Goal: Check status

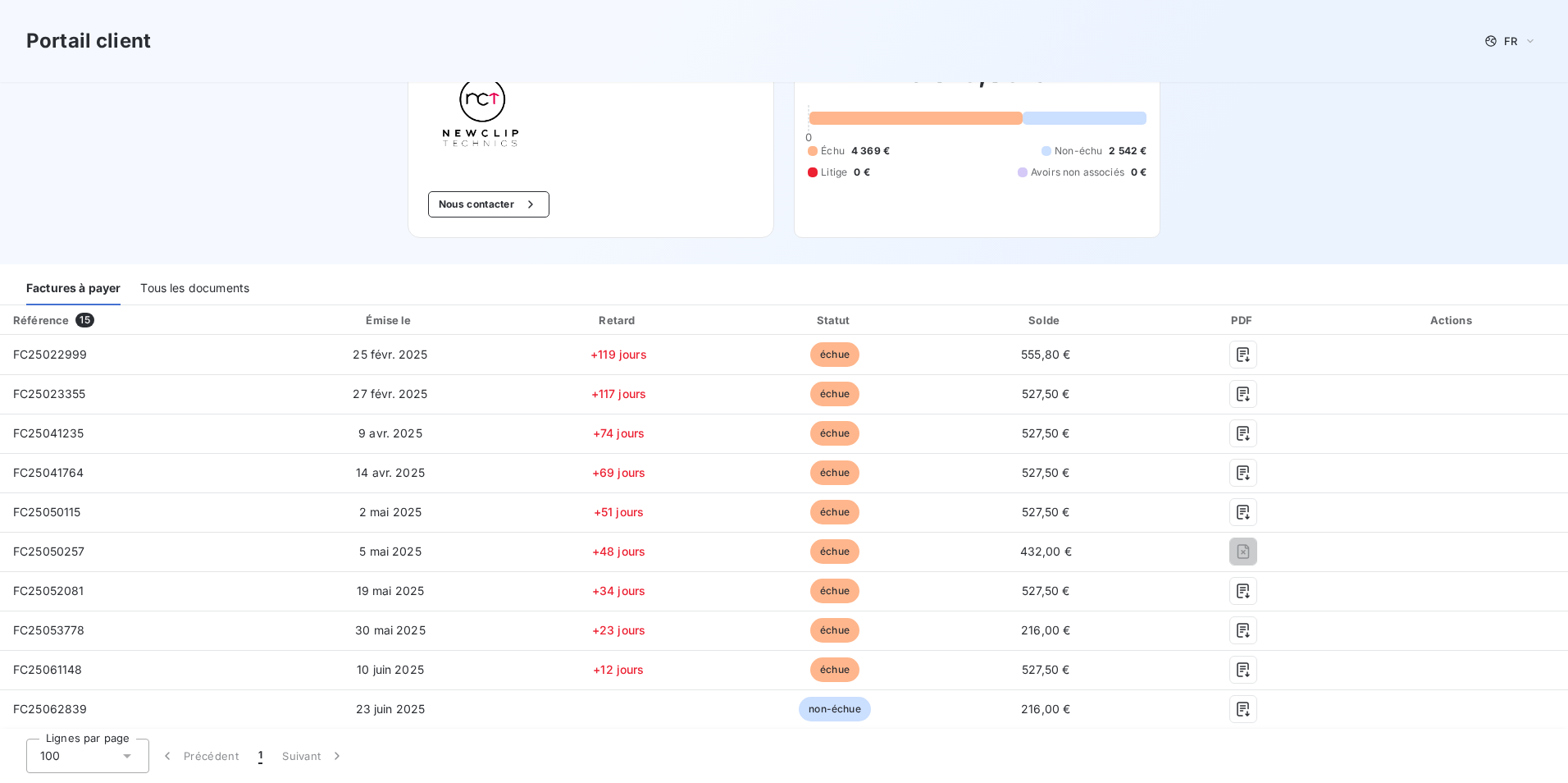
scroll to position [225, 0]
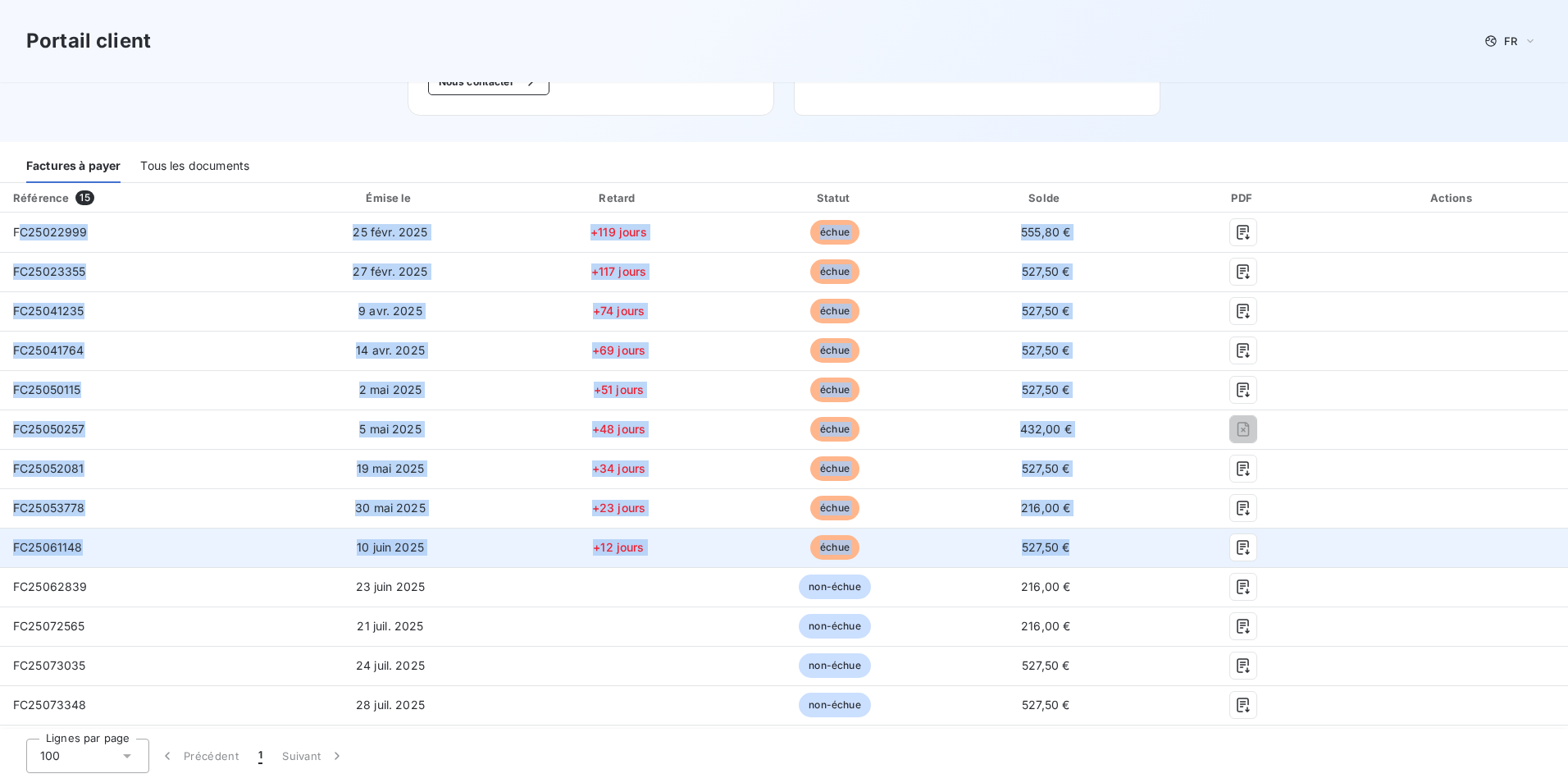
drag, startPoint x: 17, startPoint y: 230, endPoint x: 1084, endPoint y: 544, distance: 1112.2
click at [1084, 544] on tbody "FC25022999 [DATE] +119 jours échue 555,80 € FC25023355 [DATE] +117 jours échue …" at bounding box center [784, 508] width 1568 height 591
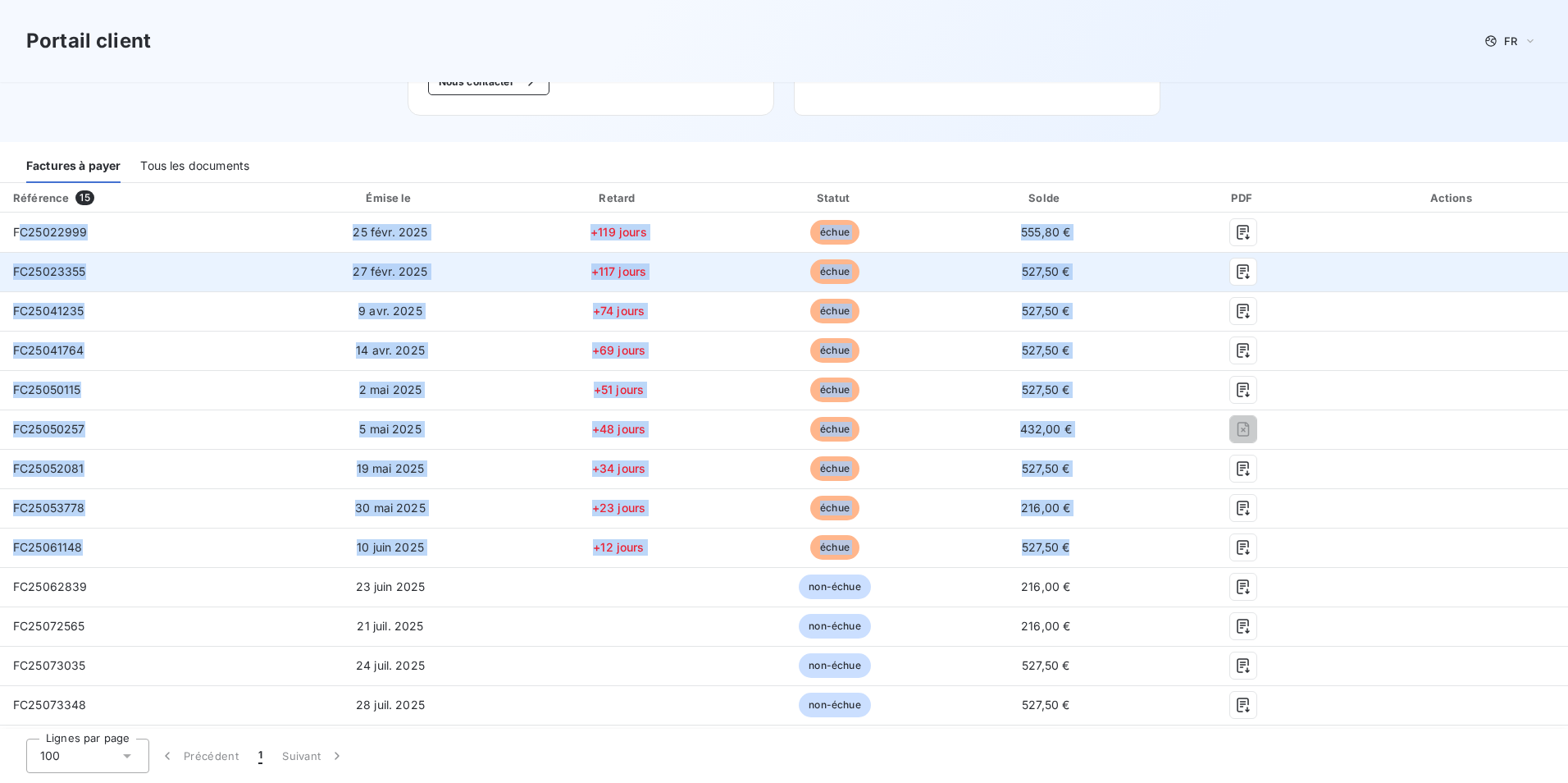
click at [140, 279] on td "FC25023355" at bounding box center [135, 272] width 272 height 40
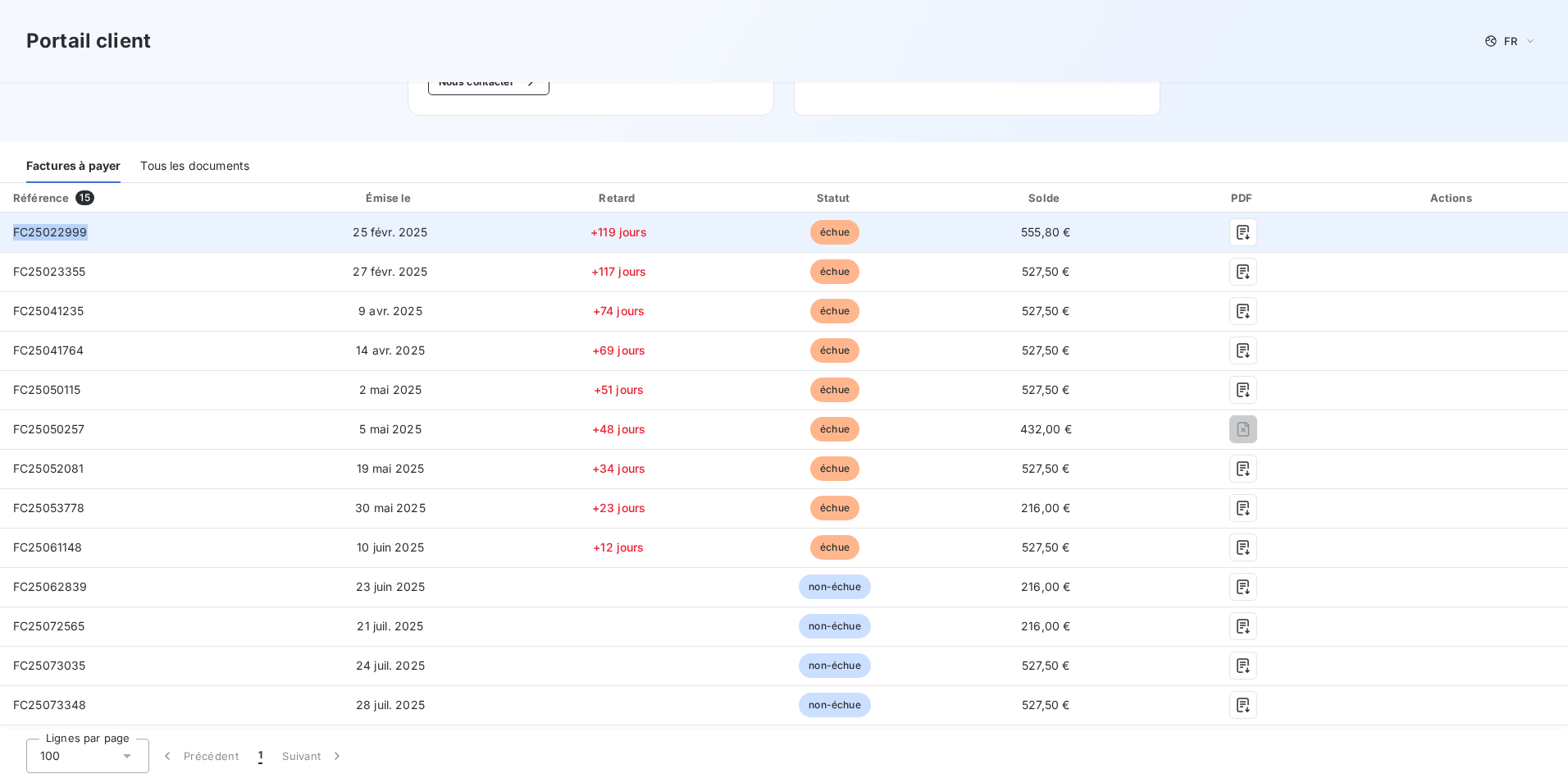
drag, startPoint x: 88, startPoint y: 232, endPoint x: 15, endPoint y: 231, distance: 73.0
click at [15, 231] on td "FC25022999" at bounding box center [135, 232] width 272 height 40
drag, startPoint x: 15, startPoint y: 231, endPoint x: 47, endPoint y: 229, distance: 32.1
copy span "FC25022999"
